Goal: Transaction & Acquisition: Purchase product/service

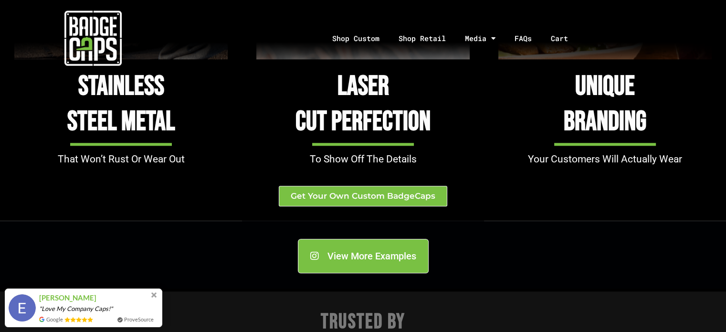
scroll to position [1013, 0]
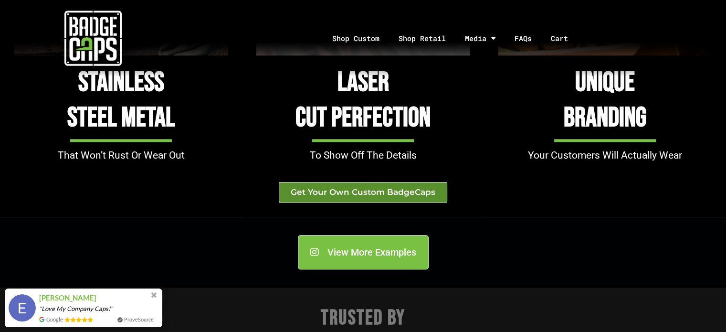
click at [363, 193] on span "Get Your Own Custom BadgeCaps" at bounding box center [363, 192] width 145 height 8
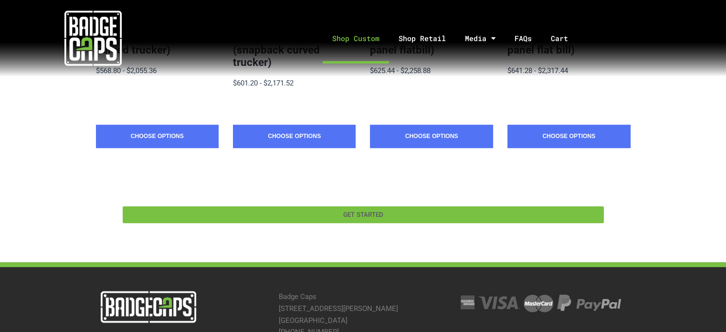
scroll to position [357, 0]
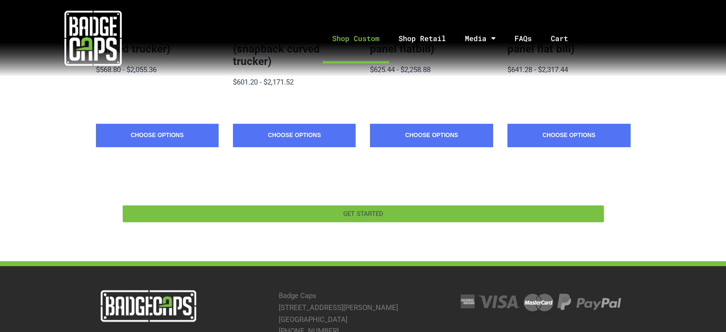
click at [344, 210] on span "GET STARTED" at bounding box center [363, 213] width 40 height 7
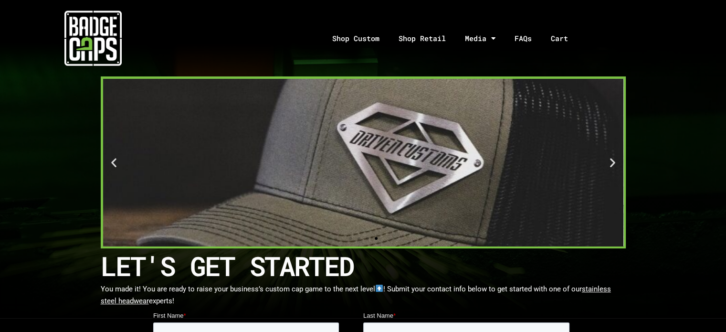
click at [611, 166] on icon "Next slide" at bounding box center [612, 162] width 12 height 12
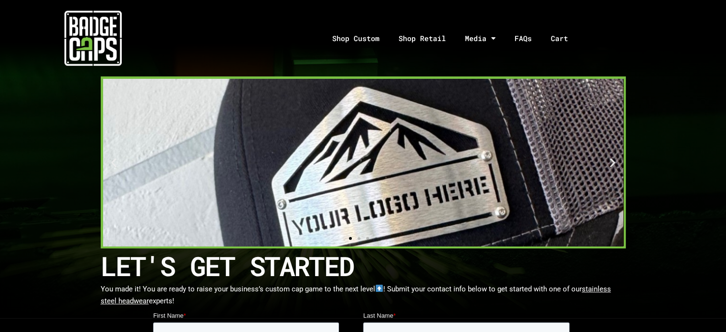
click at [611, 166] on icon "Next slide" at bounding box center [612, 162] width 12 height 12
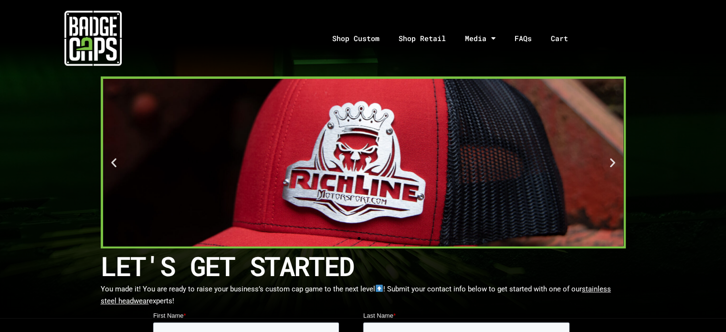
click at [611, 166] on icon "Next slide" at bounding box center [612, 162] width 12 height 12
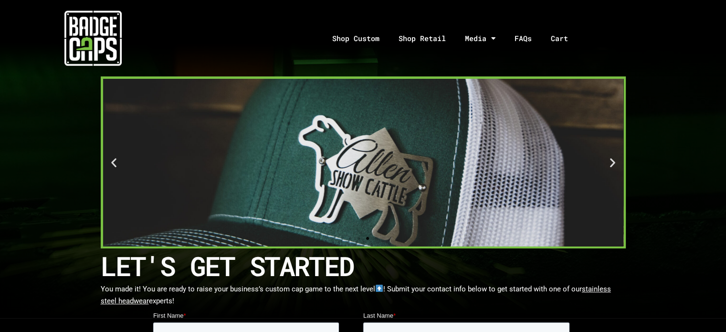
click at [611, 166] on icon "Next slide" at bounding box center [612, 162] width 12 height 12
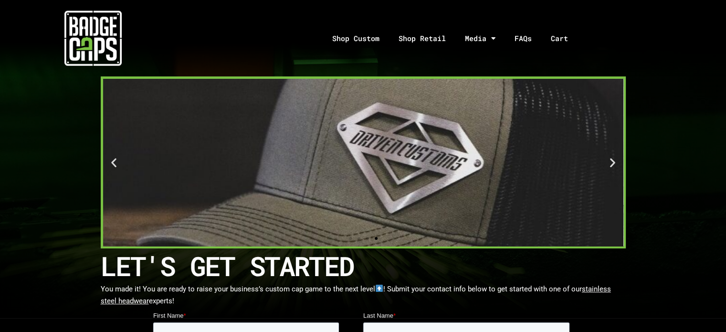
click at [611, 166] on icon "Next slide" at bounding box center [612, 162] width 12 height 12
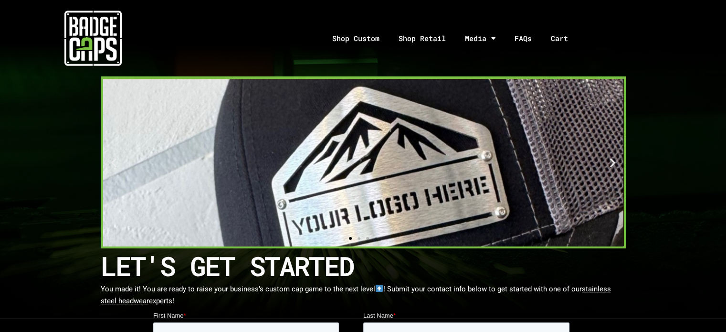
click at [611, 166] on icon "Next slide" at bounding box center [612, 162] width 12 height 12
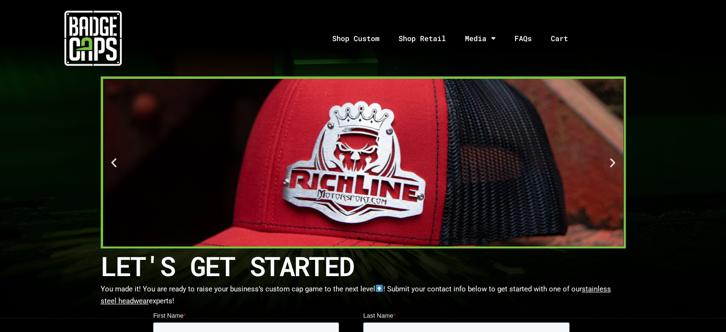
click at [611, 166] on icon "Next slide" at bounding box center [612, 162] width 12 height 12
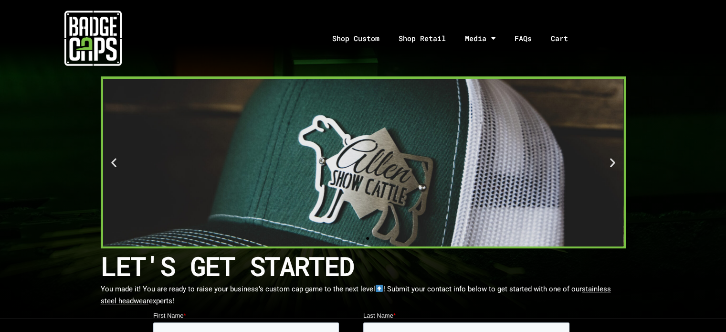
click at [611, 166] on icon "Next slide" at bounding box center [612, 162] width 12 height 12
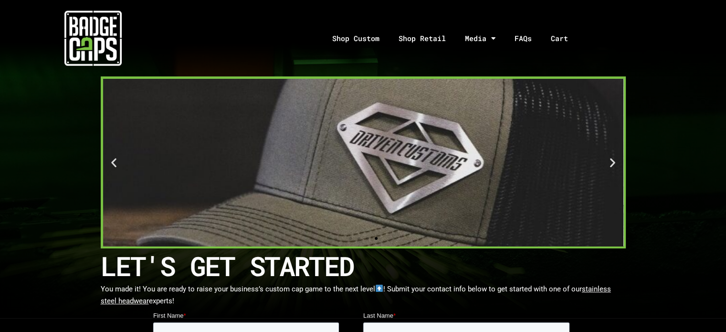
click at [611, 166] on icon "Next slide" at bounding box center [612, 162] width 12 height 12
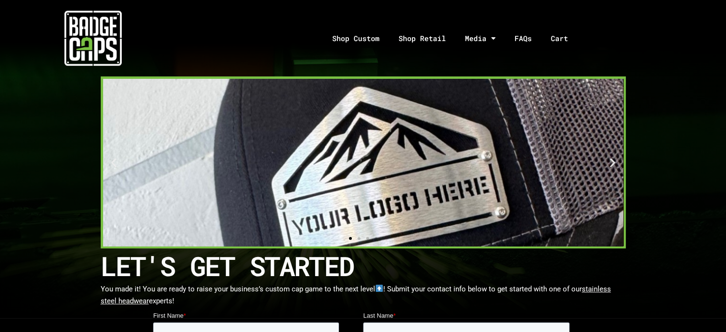
click at [611, 166] on icon "Next slide" at bounding box center [612, 162] width 12 height 12
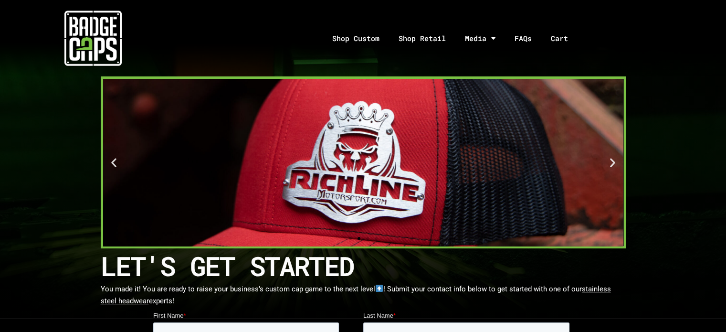
click at [611, 166] on icon "Next slide" at bounding box center [612, 162] width 12 height 12
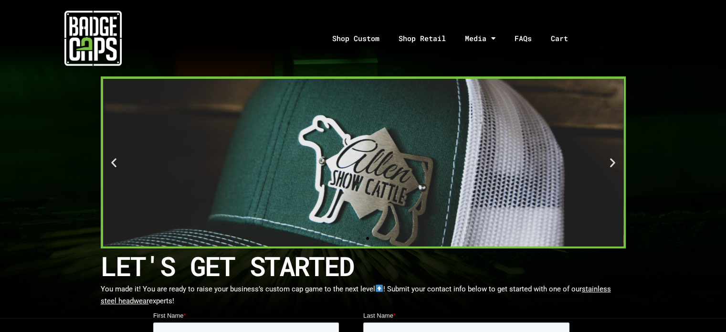
click at [611, 166] on icon "Next slide" at bounding box center [612, 162] width 12 height 12
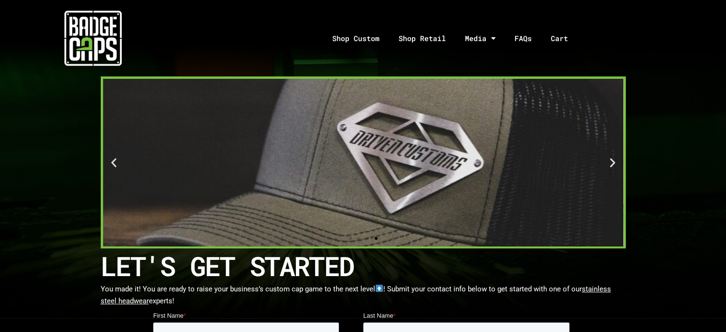
click at [611, 166] on icon "Next slide" at bounding box center [612, 162] width 12 height 12
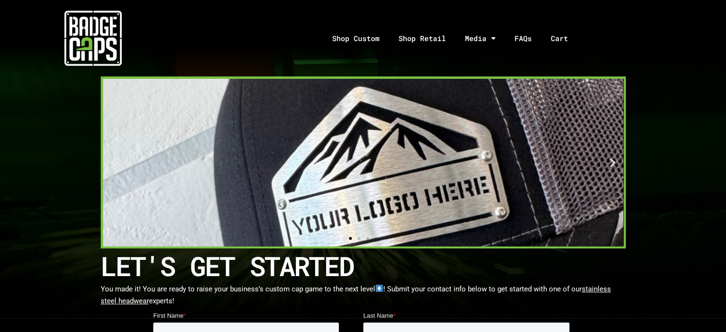
click at [611, 166] on icon "Next slide" at bounding box center [612, 162] width 12 height 12
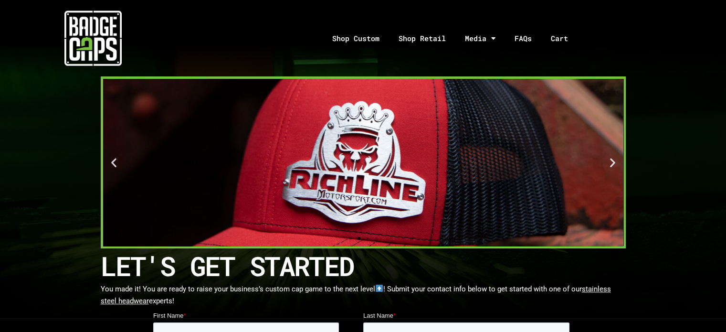
click at [611, 166] on icon "Next slide" at bounding box center [612, 162] width 12 height 12
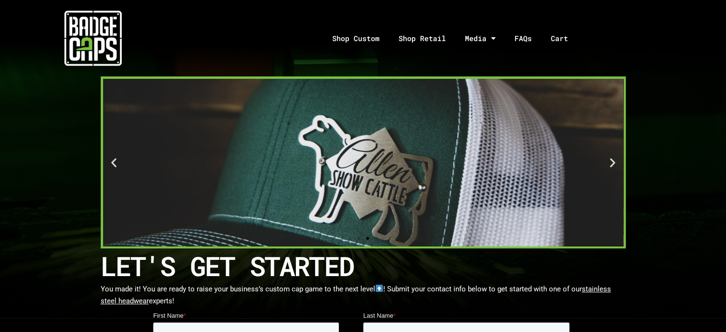
click at [611, 166] on icon "Next slide" at bounding box center [612, 162] width 12 height 12
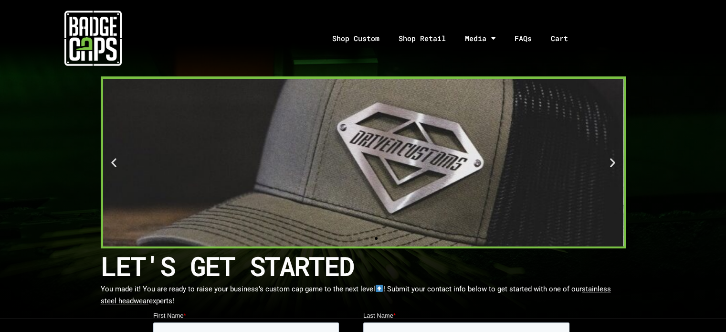
click at [611, 166] on icon "Next slide" at bounding box center [612, 162] width 12 height 12
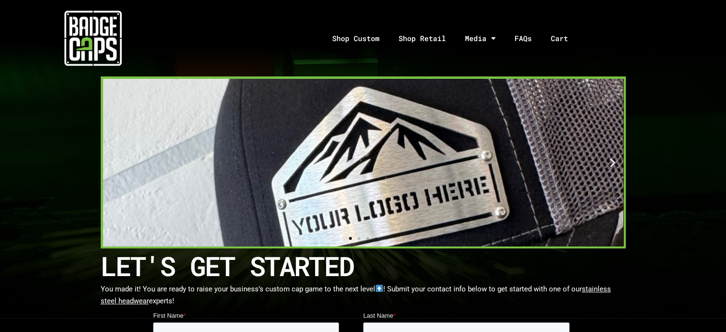
click at [611, 166] on icon "Next slide" at bounding box center [612, 162] width 12 height 12
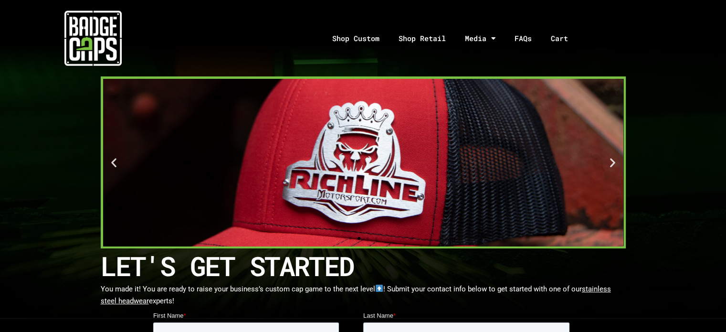
click at [611, 166] on icon "Next slide" at bounding box center [612, 162] width 12 height 12
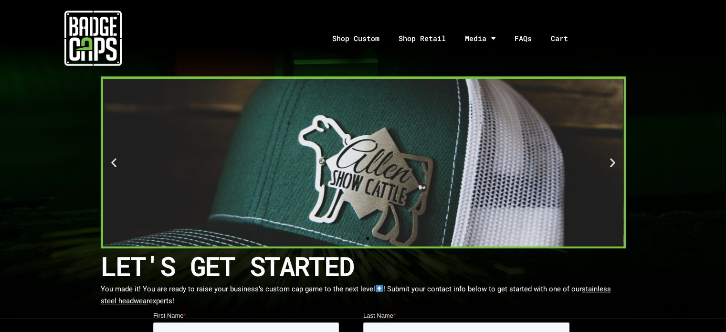
click at [611, 166] on icon "Next slide" at bounding box center [612, 162] width 12 height 12
